Goal: Transaction & Acquisition: Purchase product/service

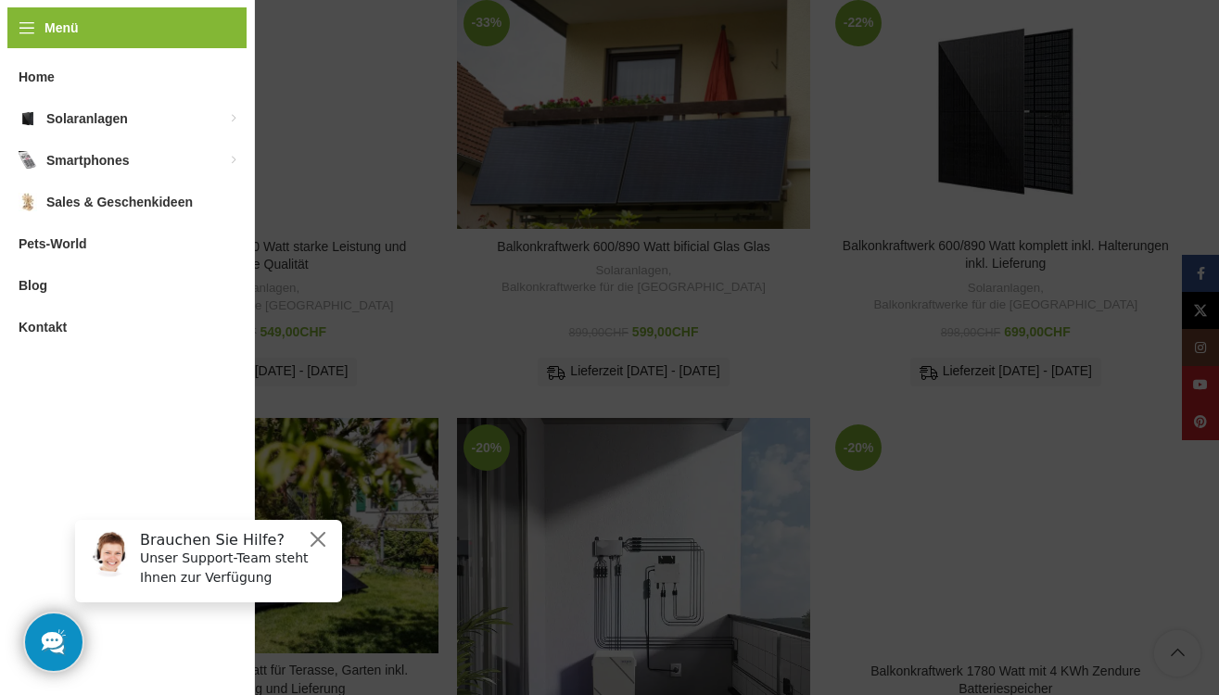
scroll to position [927, 0]
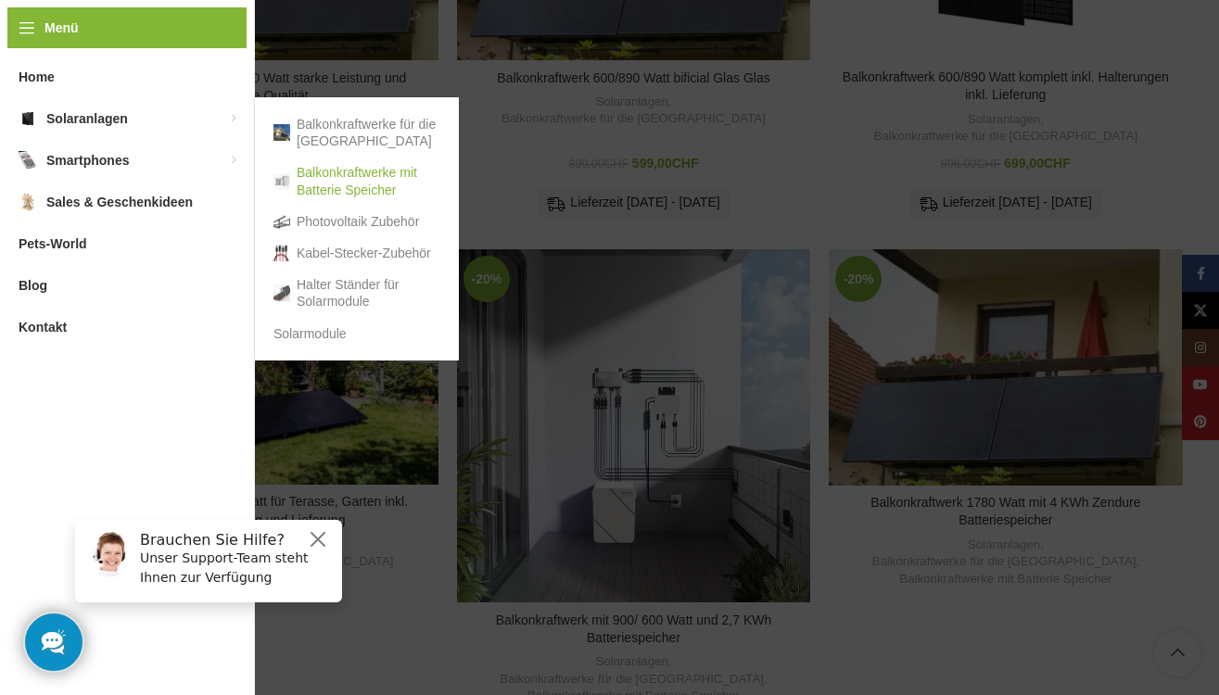
click at [357, 178] on link "Balkonkraftwerke mit Batterie Speicher" at bounding box center [356, 181] width 167 height 48
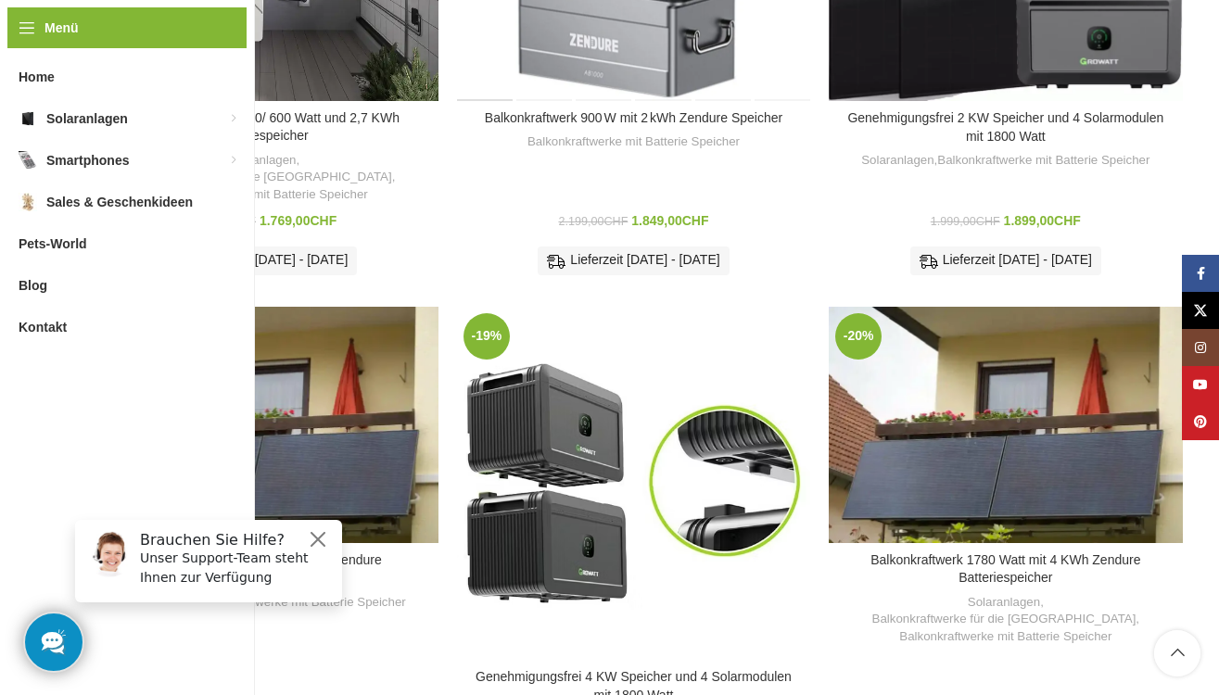
scroll to position [927, 0]
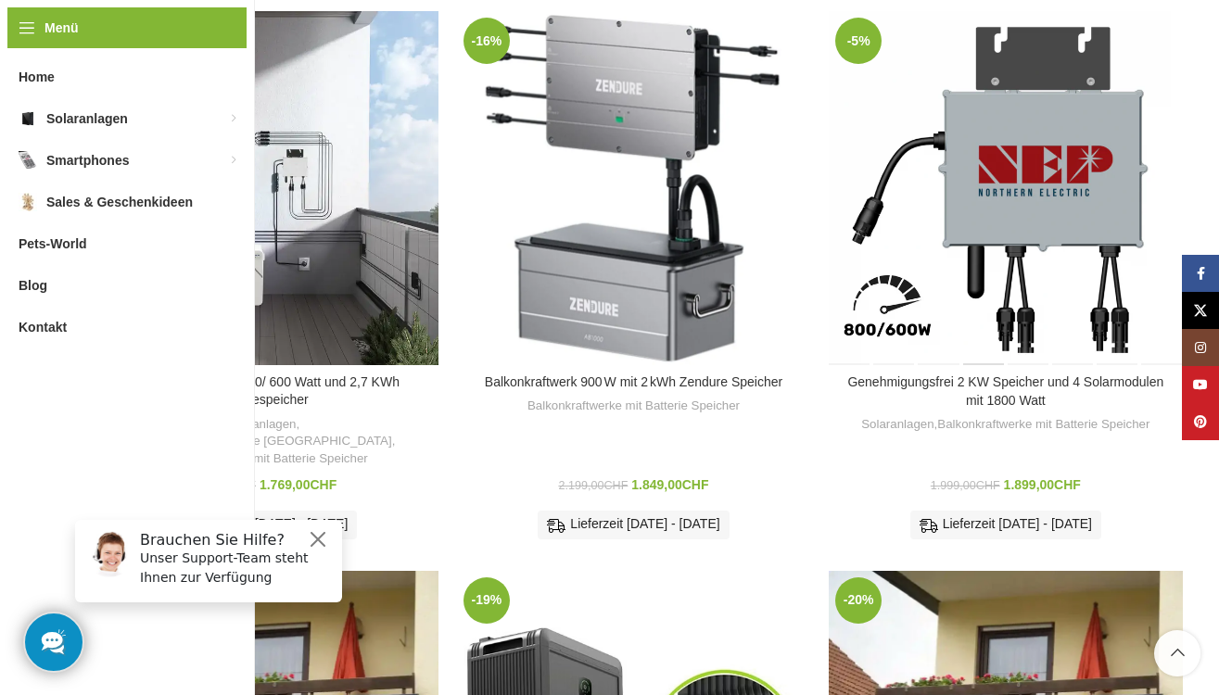
click at [974, 230] on div "Genehmigungsfrei 2 KW Speicher und 4 Solarmodulen mit 1800 Watt" at bounding box center [983, 187] width 44 height 353
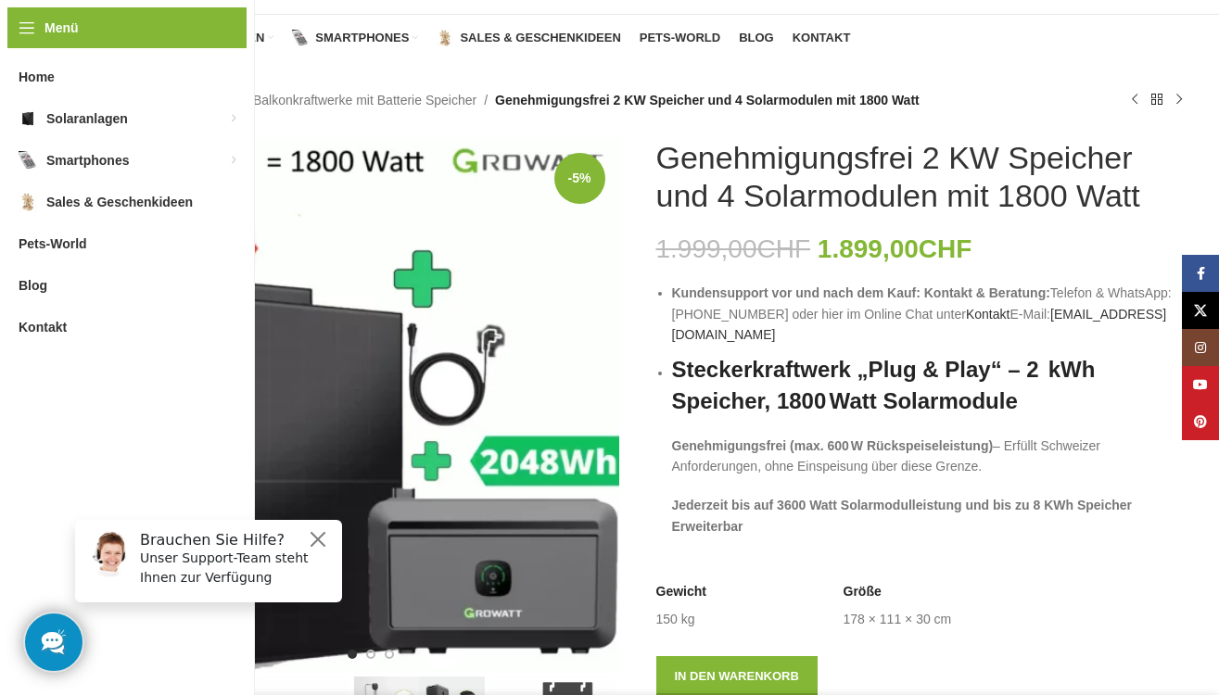
scroll to position [93, 0]
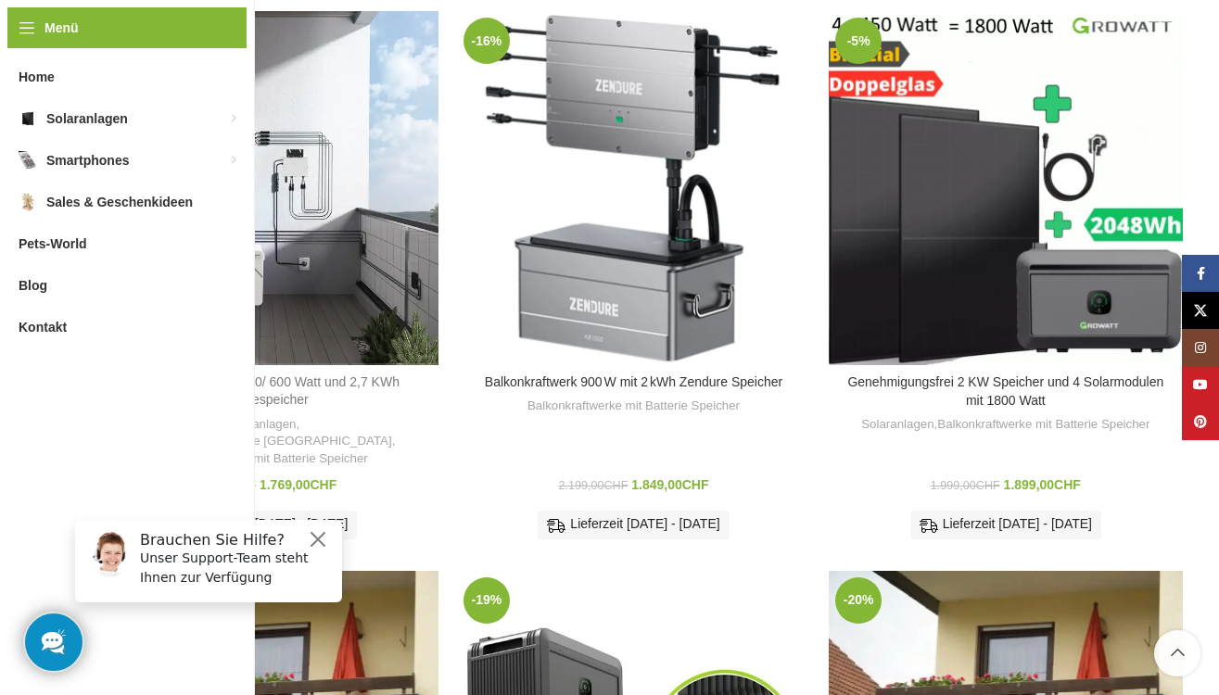
scroll to position [1205, 0]
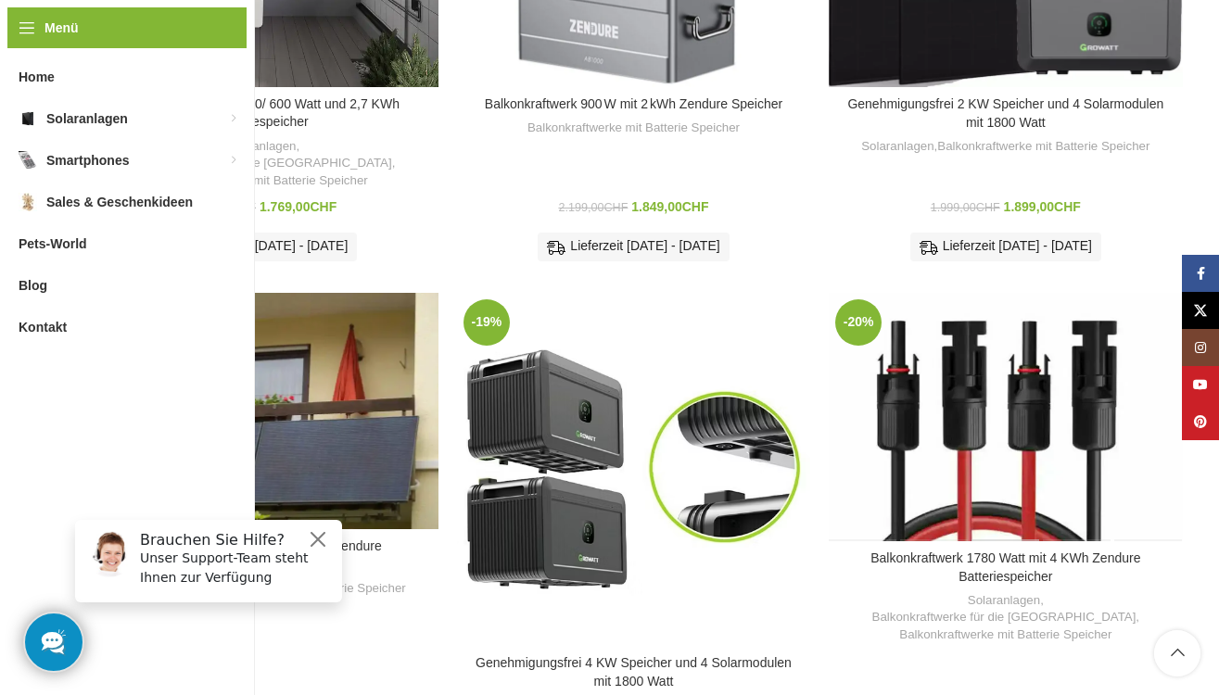
click at [1027, 410] on div "Balkonkraftwerk 1780 Watt mit 4 KWh Zendure Batteriespeicher" at bounding box center [1005, 417] width 70 height 248
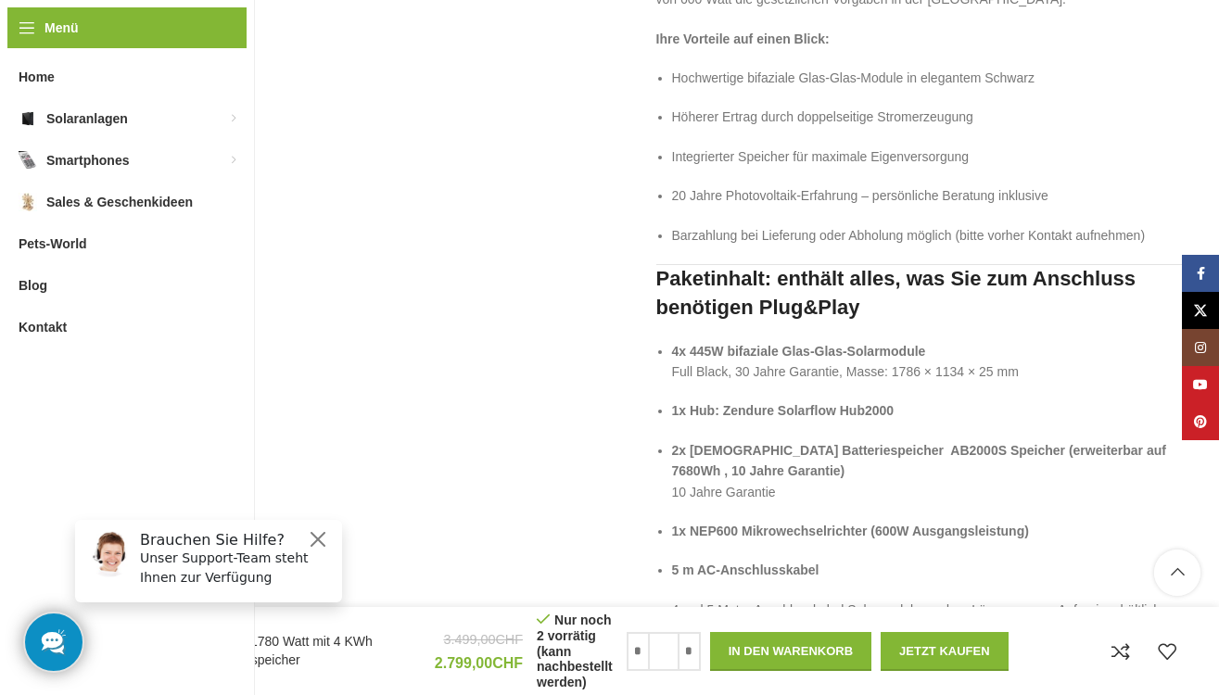
scroll to position [2317, 0]
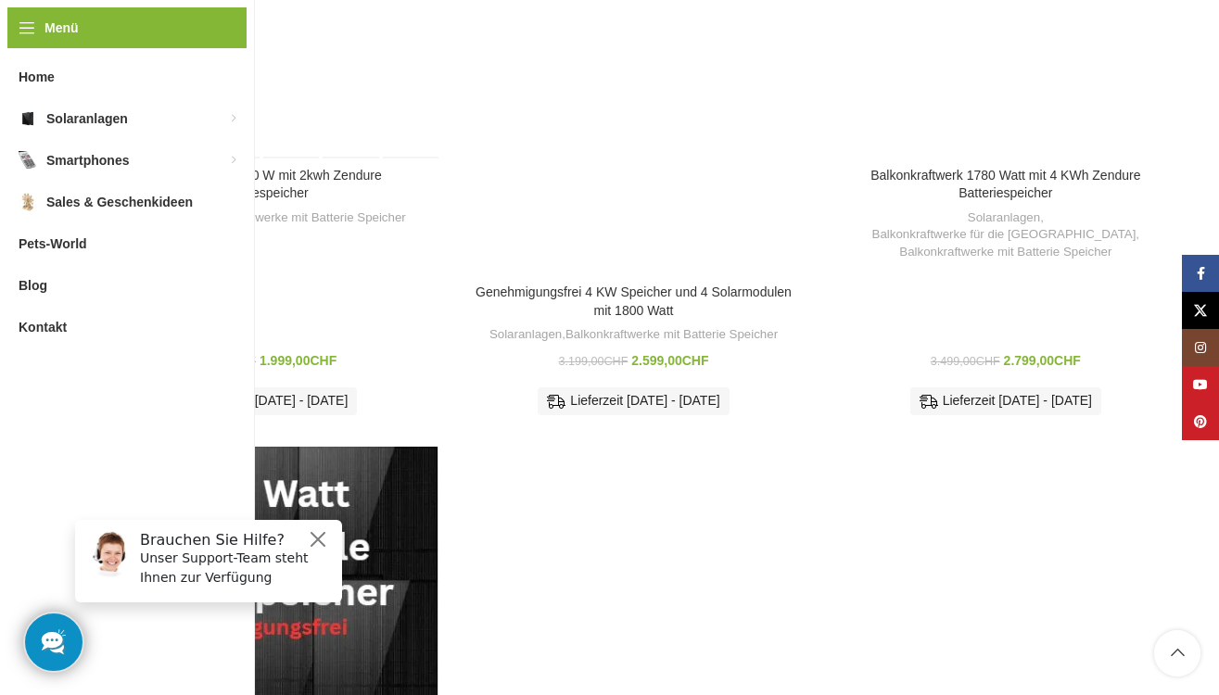
scroll to position [1483, 0]
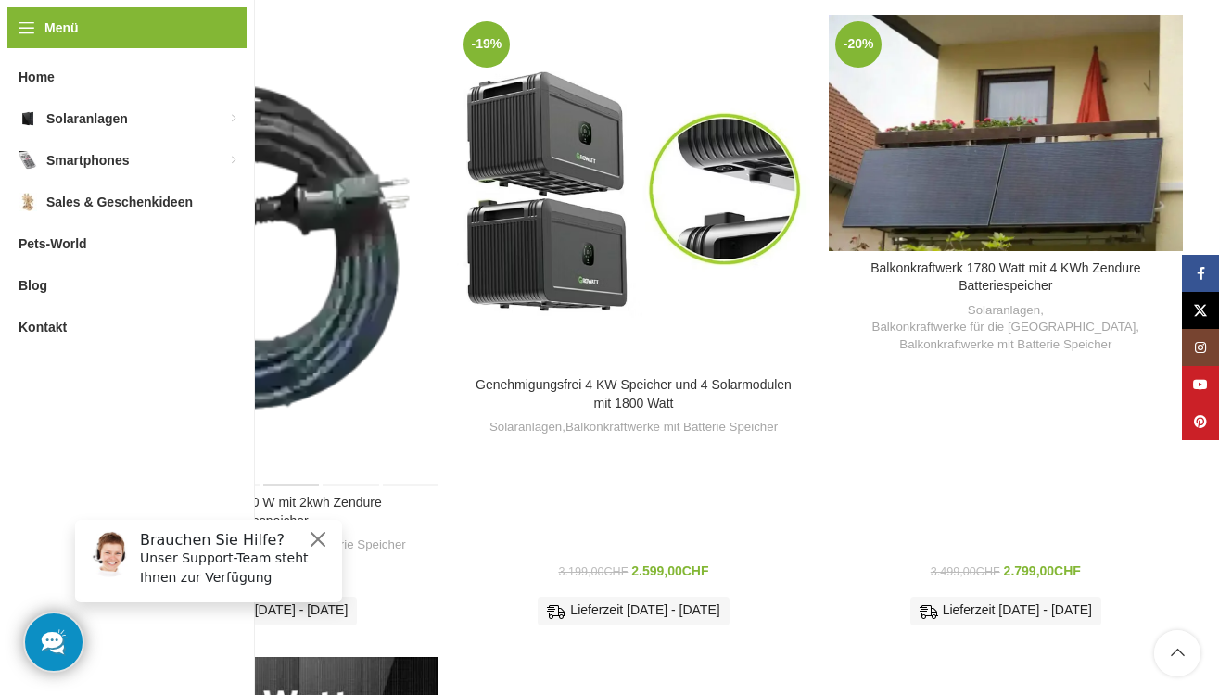
click at [307, 161] on div "Balkonkraftwerk 890 W mit 2kwh Zendure Batteriespeicher" at bounding box center [290, 250] width 59 height 471
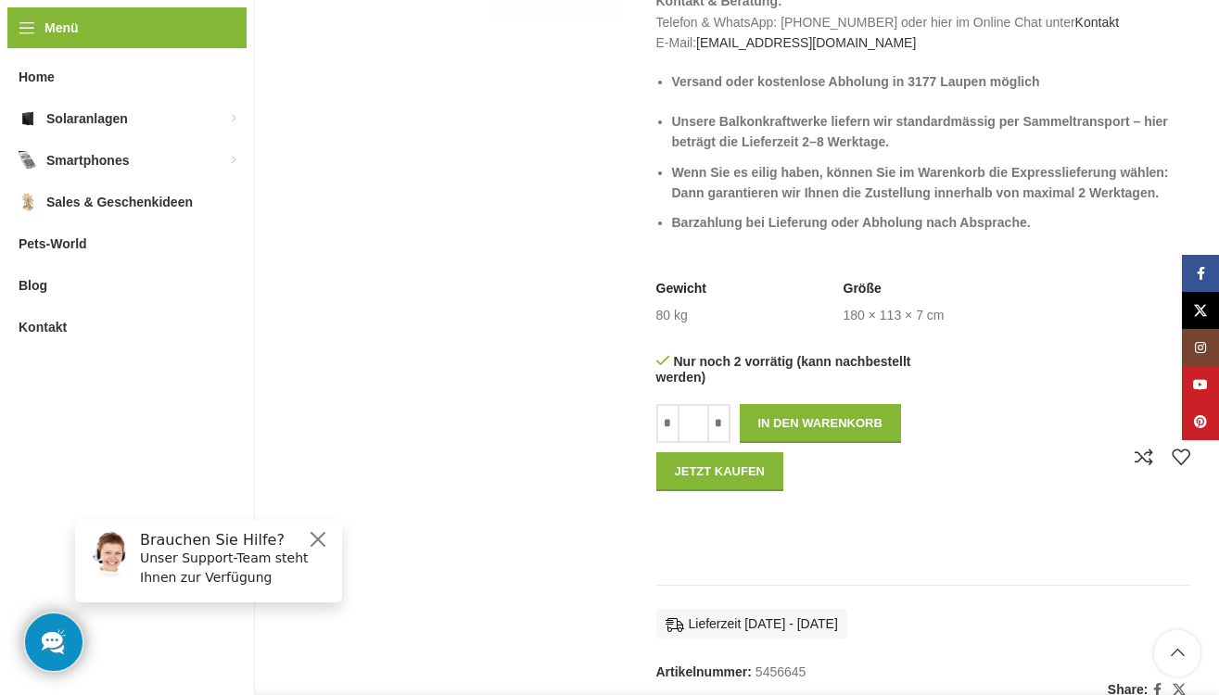
scroll to position [834, 0]
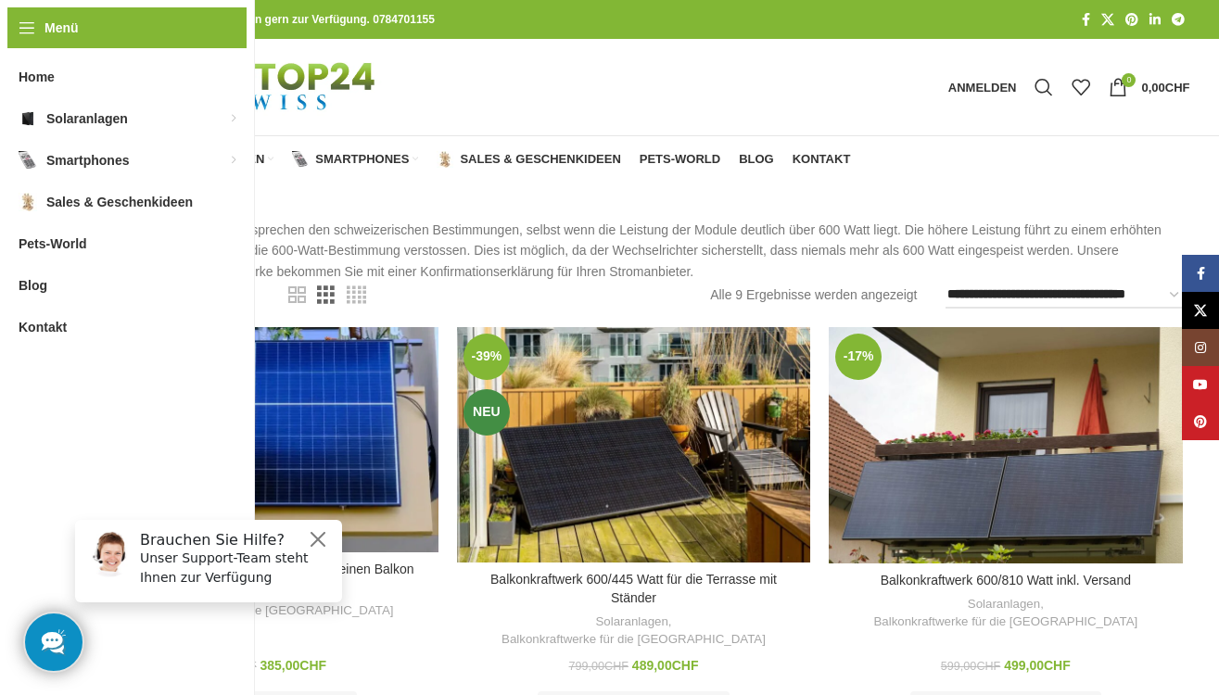
click at [329, 292] on link "Rasteransicht 3" at bounding box center [326, 295] width 18 height 23
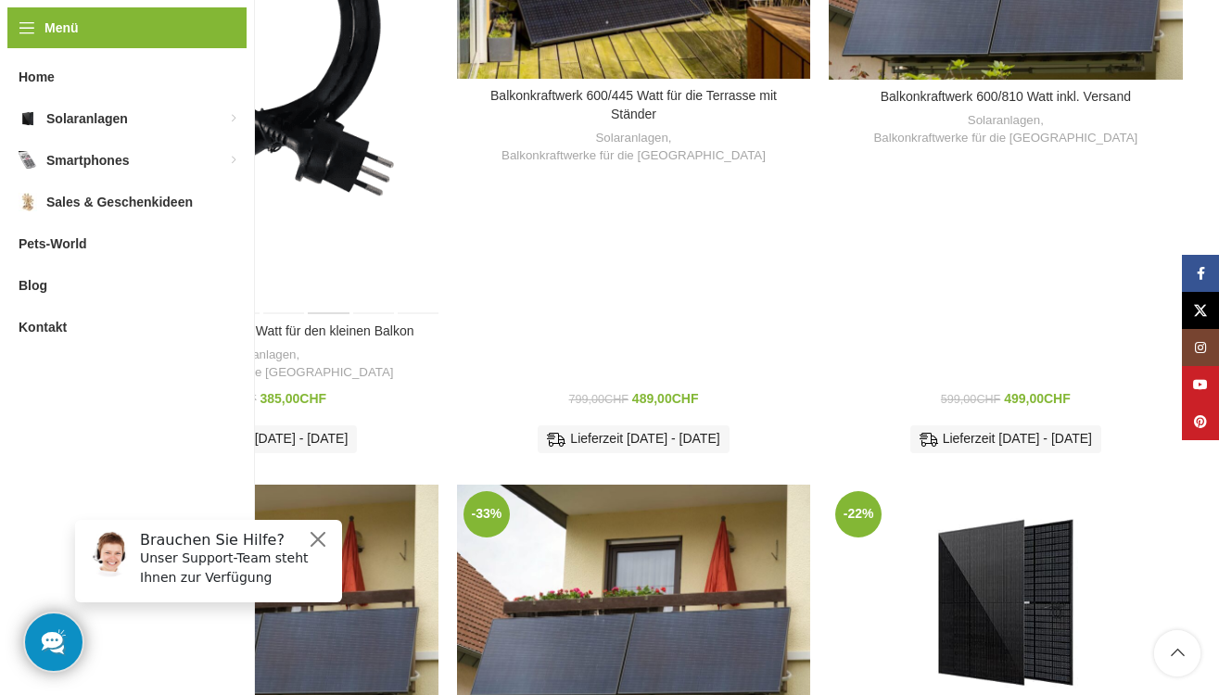
scroll to position [553, 0]
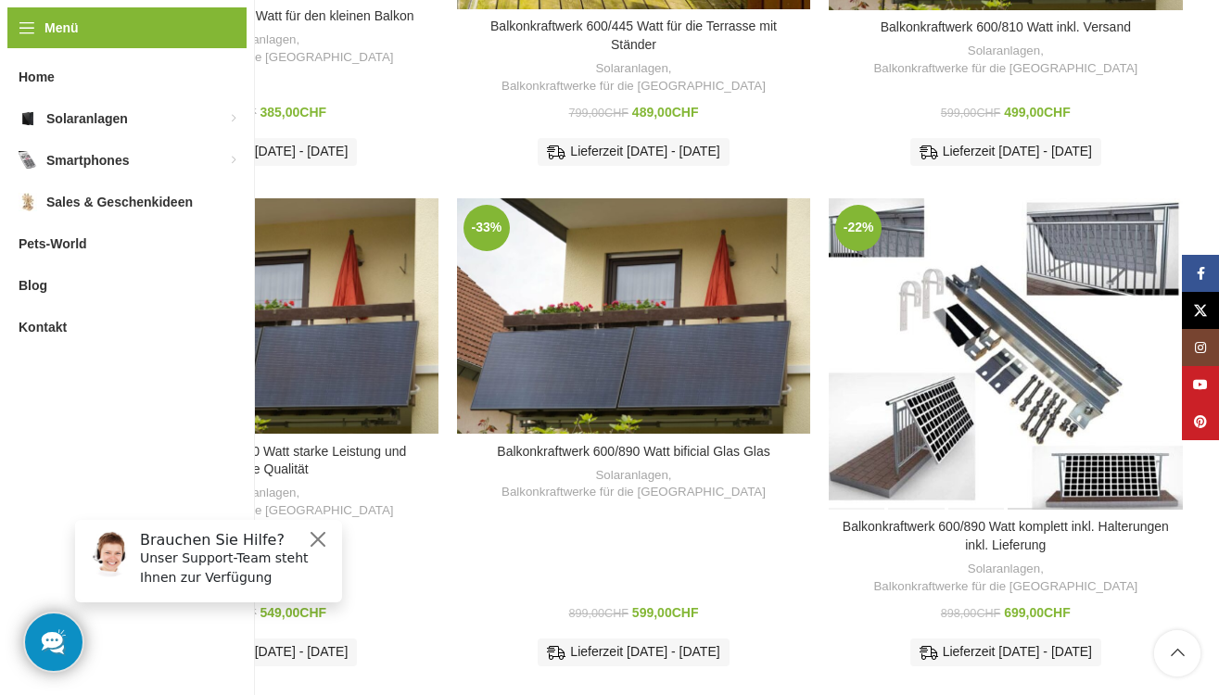
click at [1008, 300] on div "Balkonkraftwerk 600/890 Watt komplett inkl. Halterungen inkl. Lieferung" at bounding box center [1035, 353] width 59 height 311
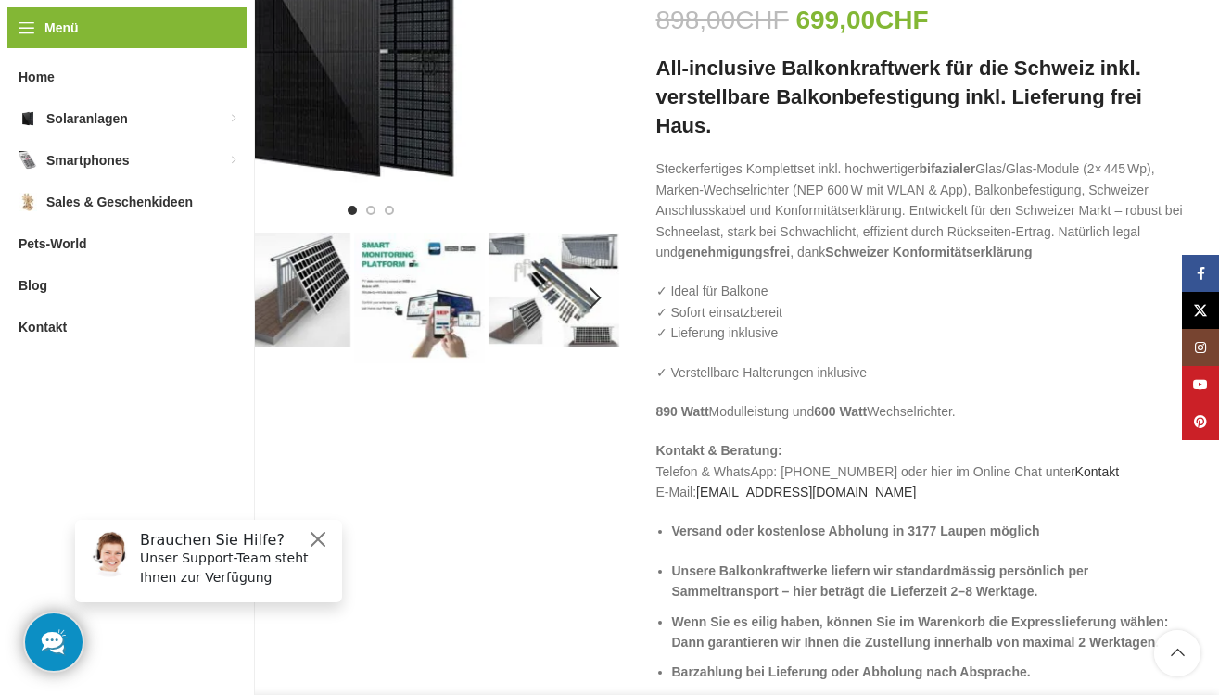
scroll to position [463, 0]
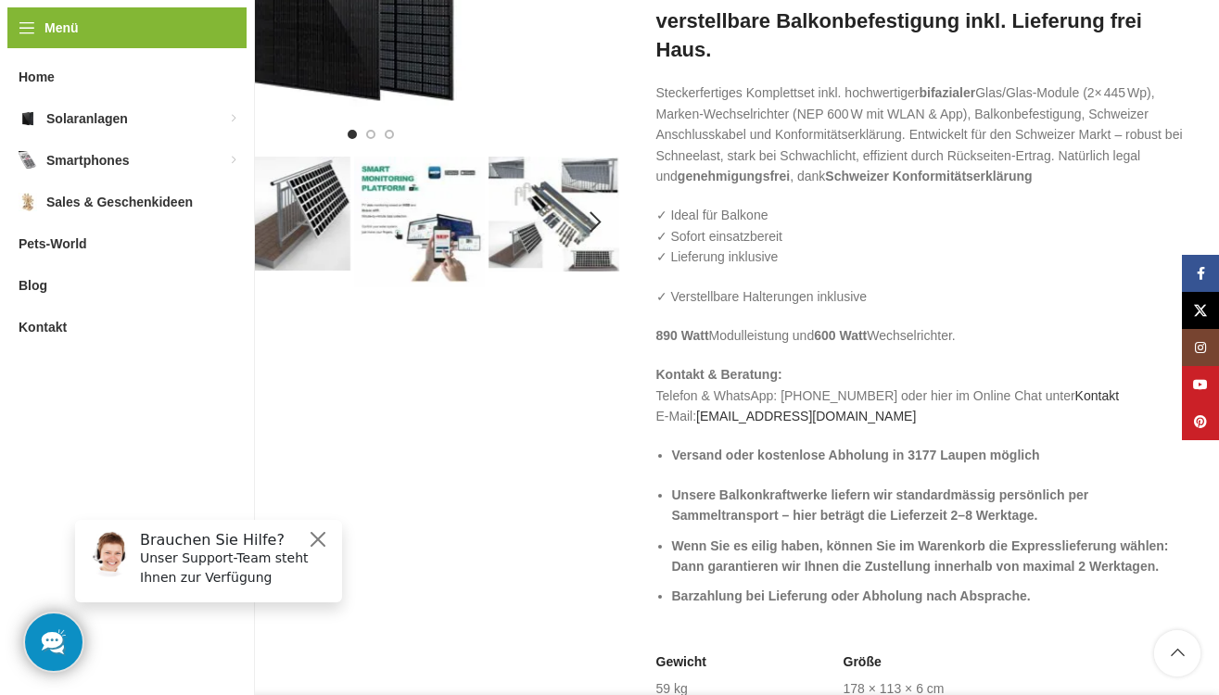
click at [424, 209] on img "3 / 6" at bounding box center [419, 222] width 131 height 131
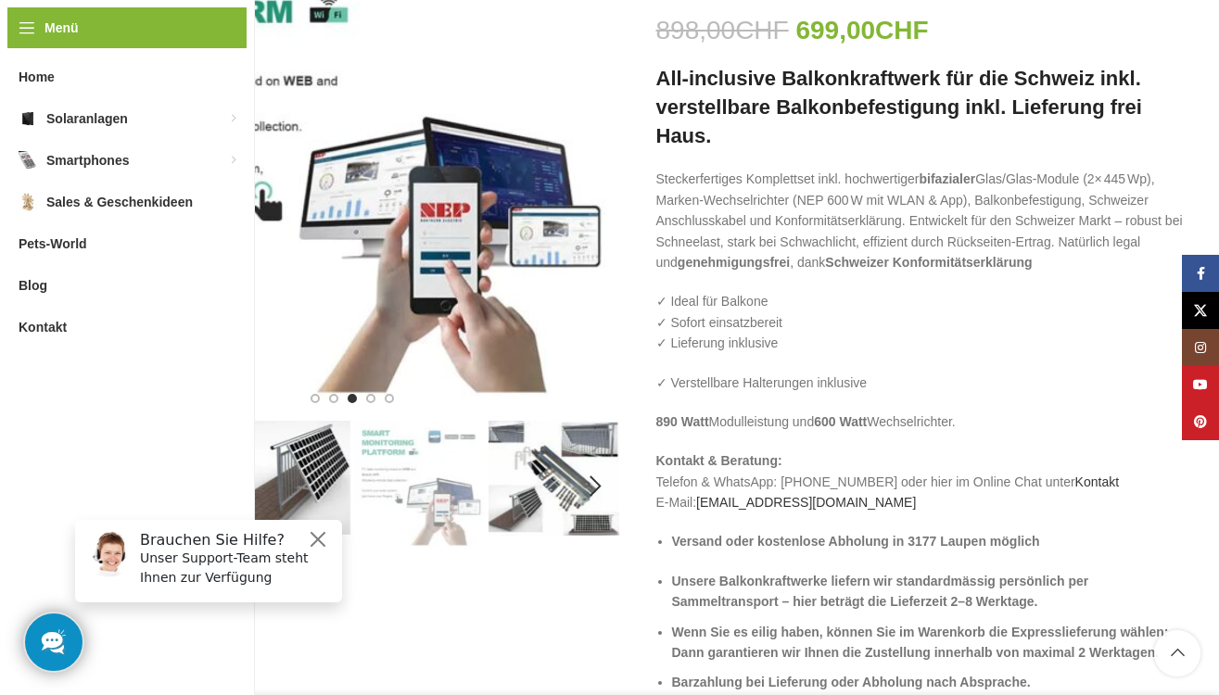
scroll to position [371, 0]
